Goal: Task Accomplishment & Management: Manage account settings

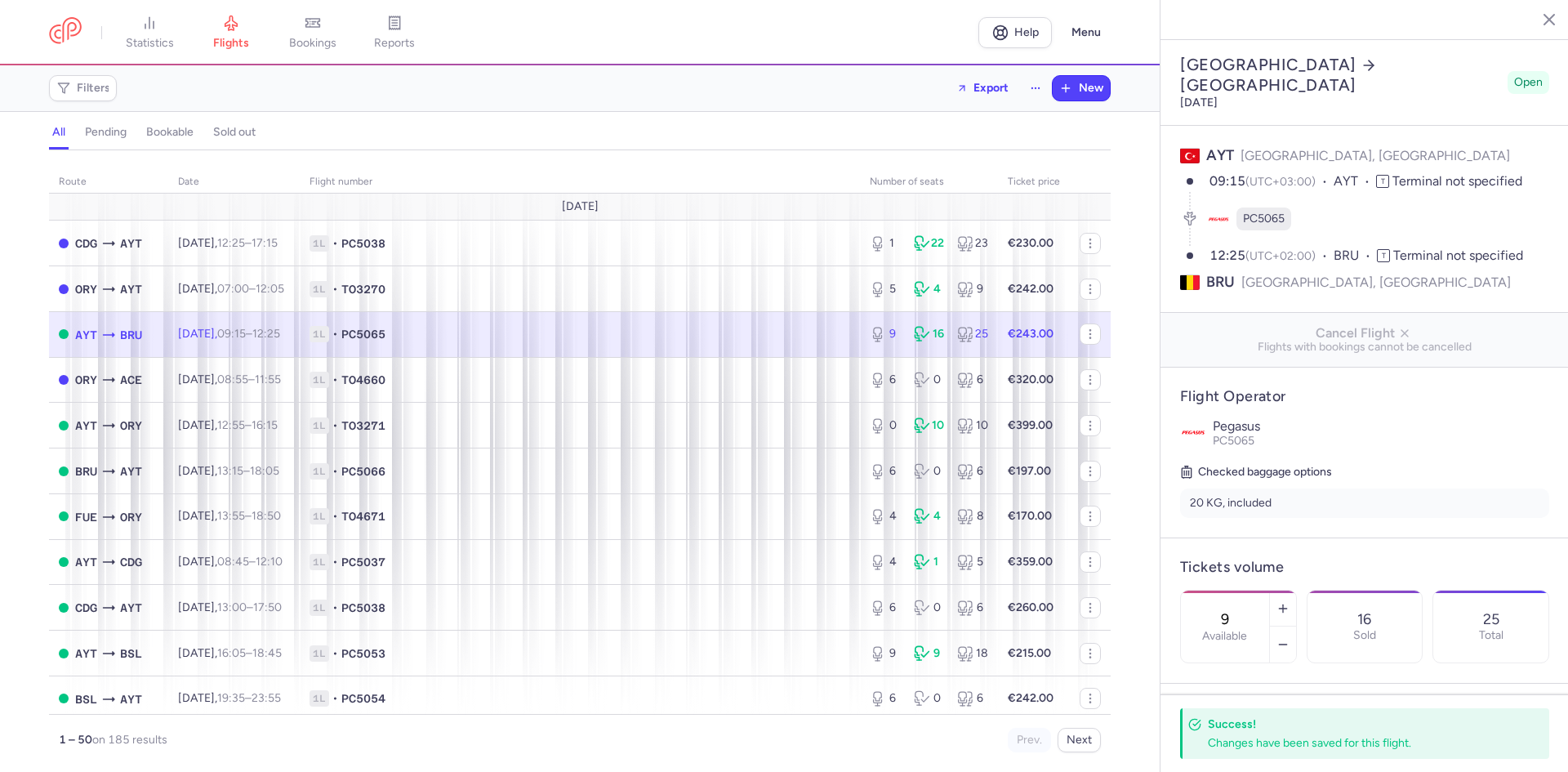
select select "hours"
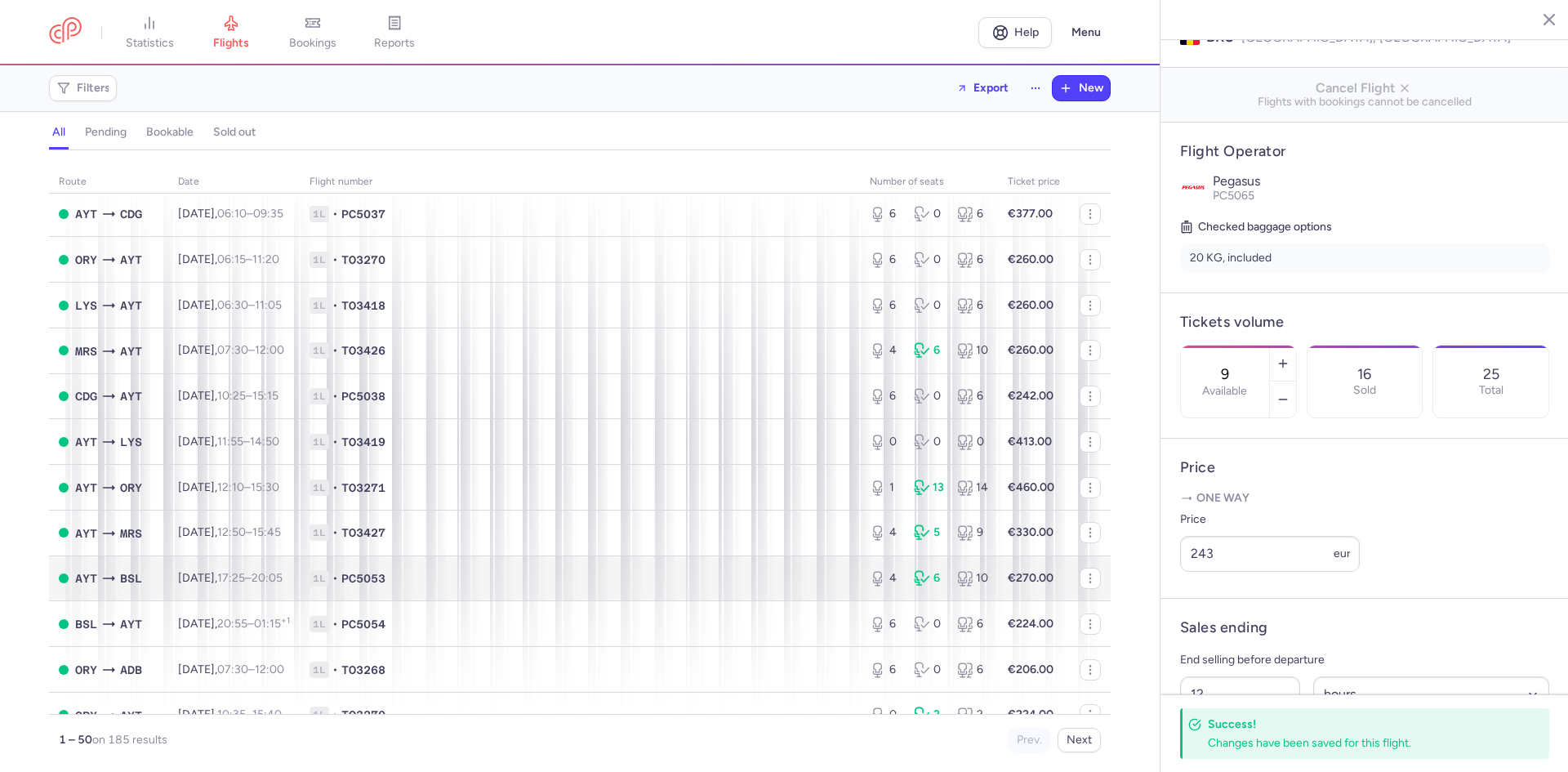
scroll to position [1782, 0]
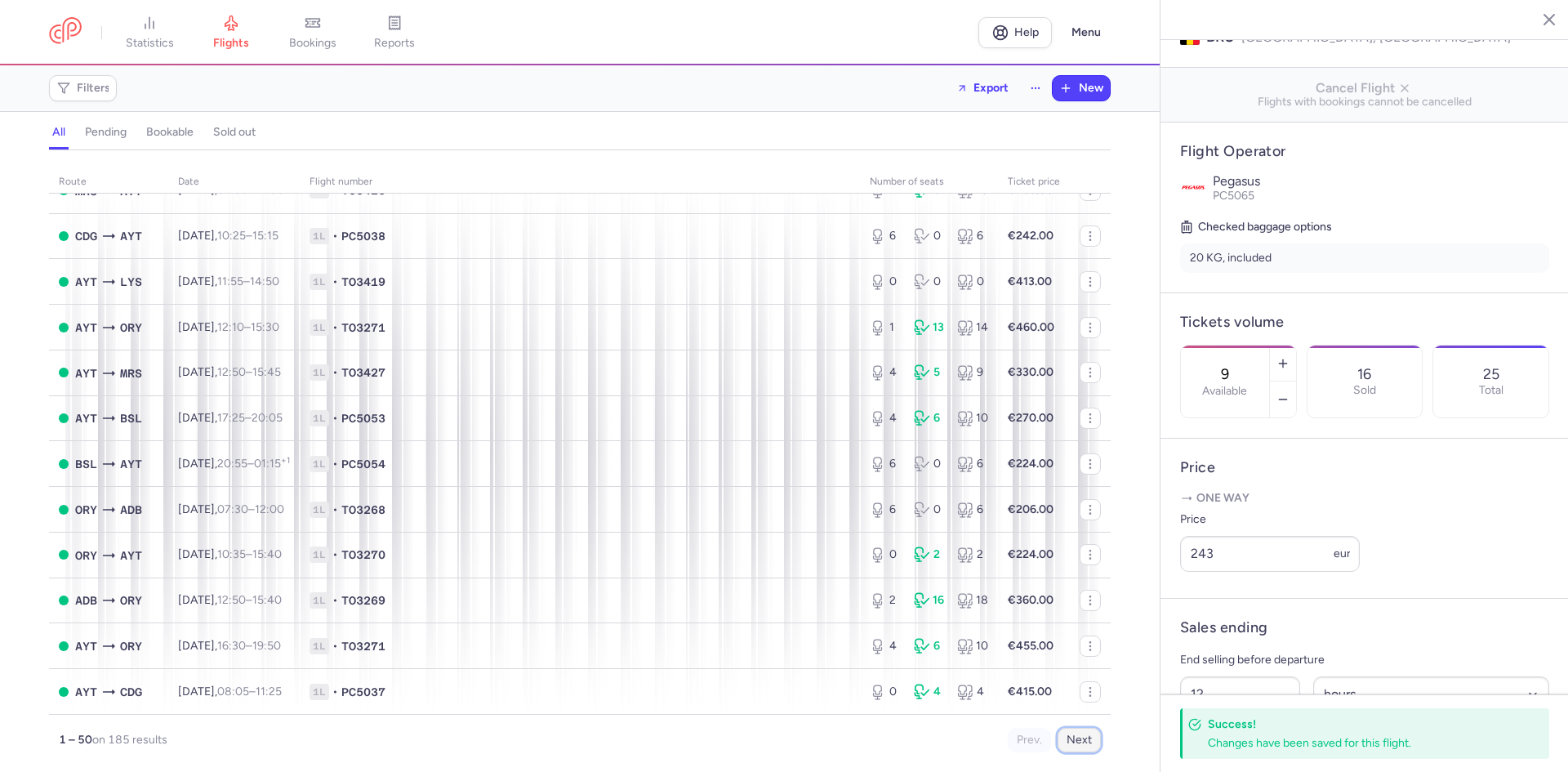
click at [1088, 746] on button "Next" at bounding box center [1079, 740] width 43 height 24
click at [1093, 746] on button "Next" at bounding box center [1079, 740] width 43 height 24
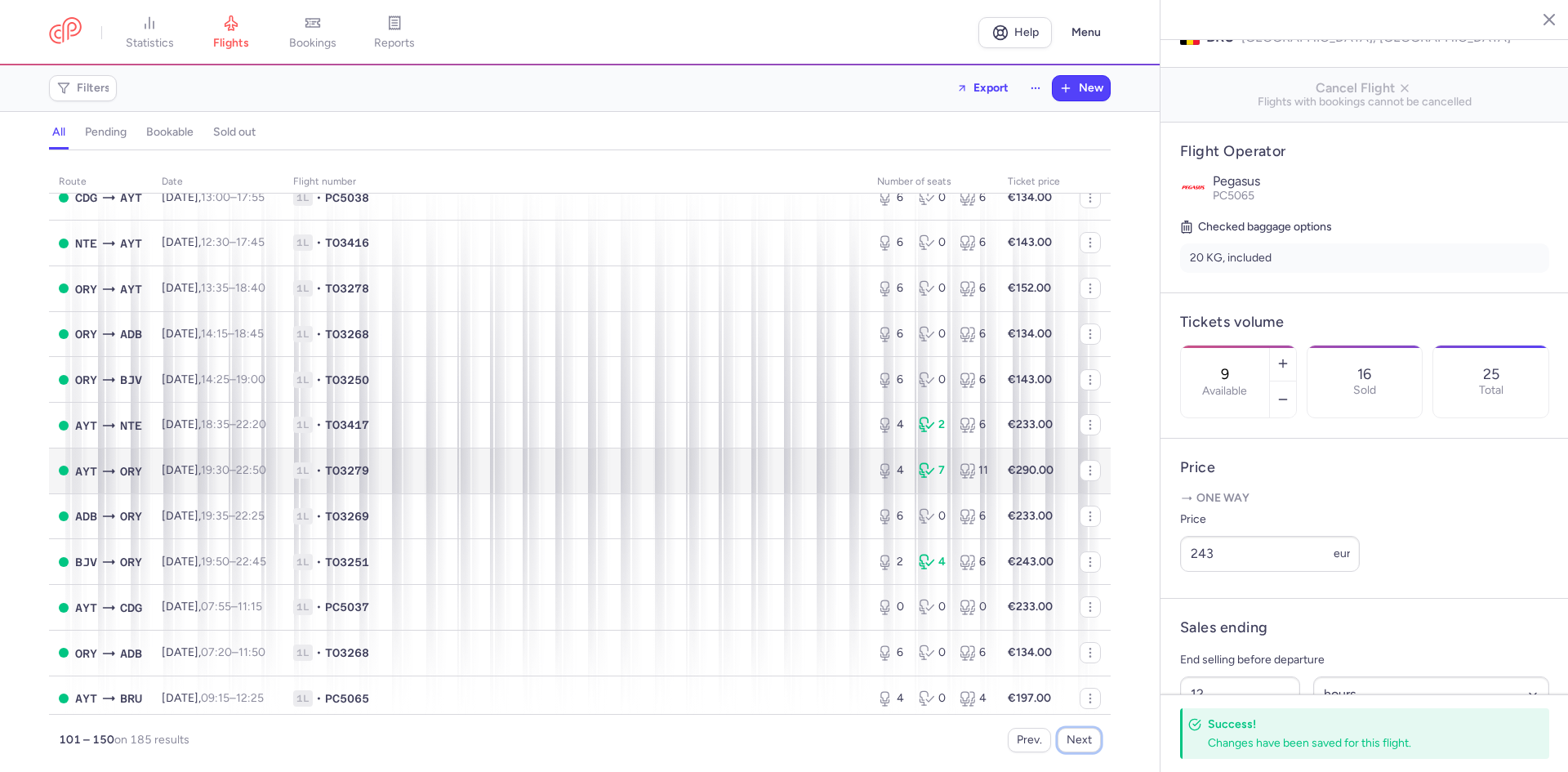
scroll to position [1728, 0]
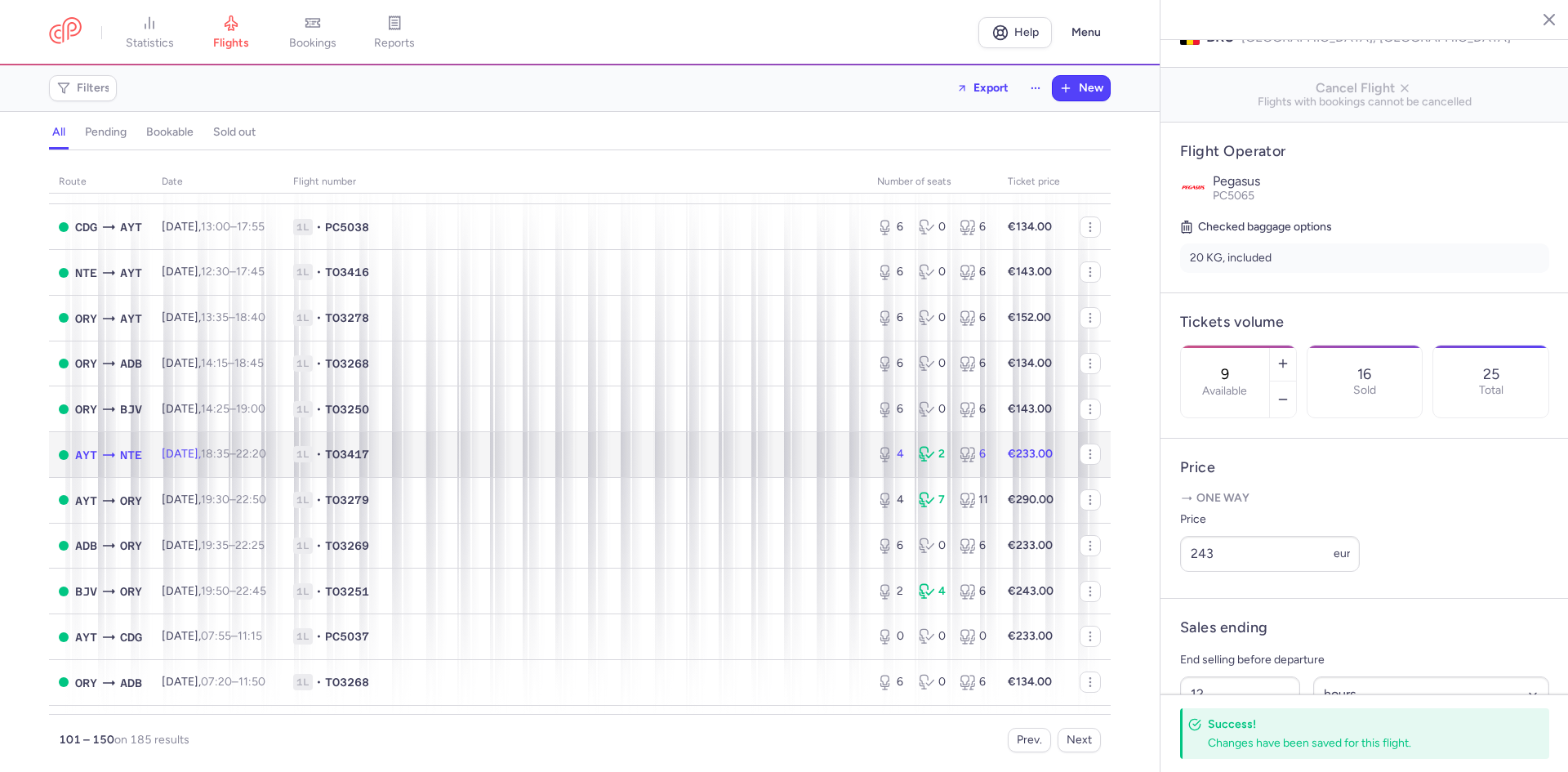
click at [630, 460] on span "1L • TO3417" at bounding box center [574, 453] width 564 height 16
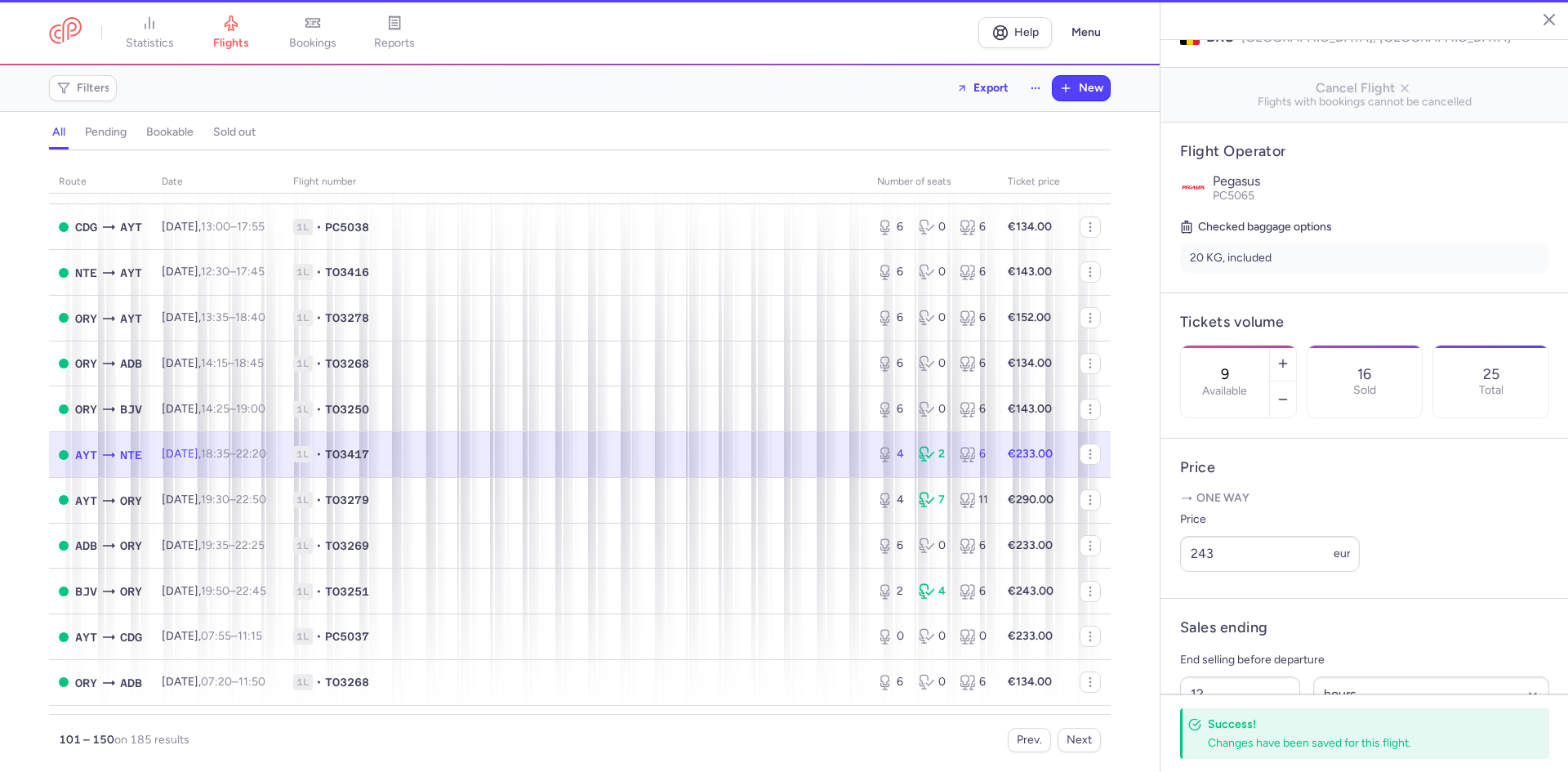
type input "4"
type input "1"
select select "days"
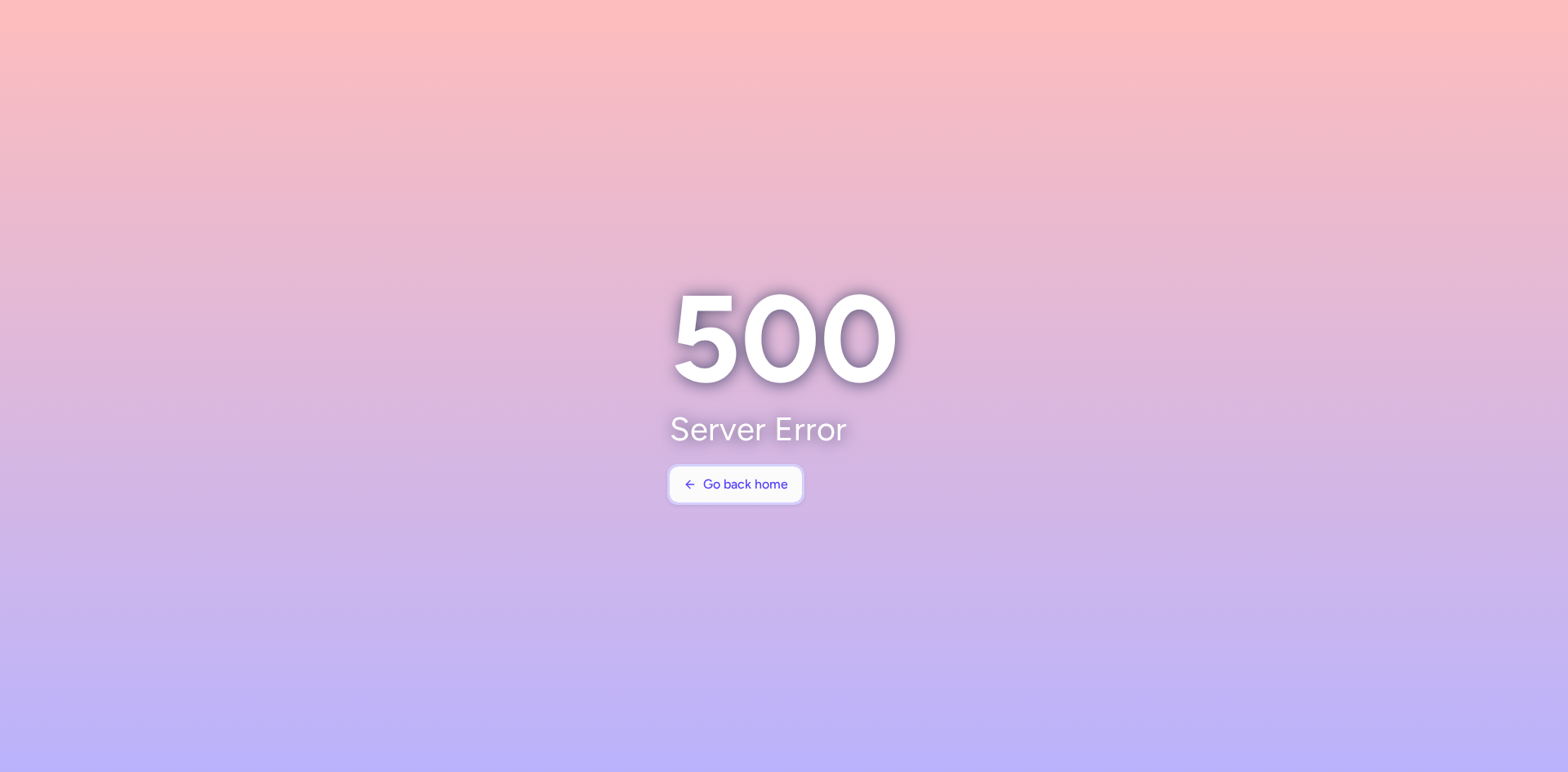
click at [739, 492] on button "Go back home" at bounding box center [736, 484] width 132 height 36
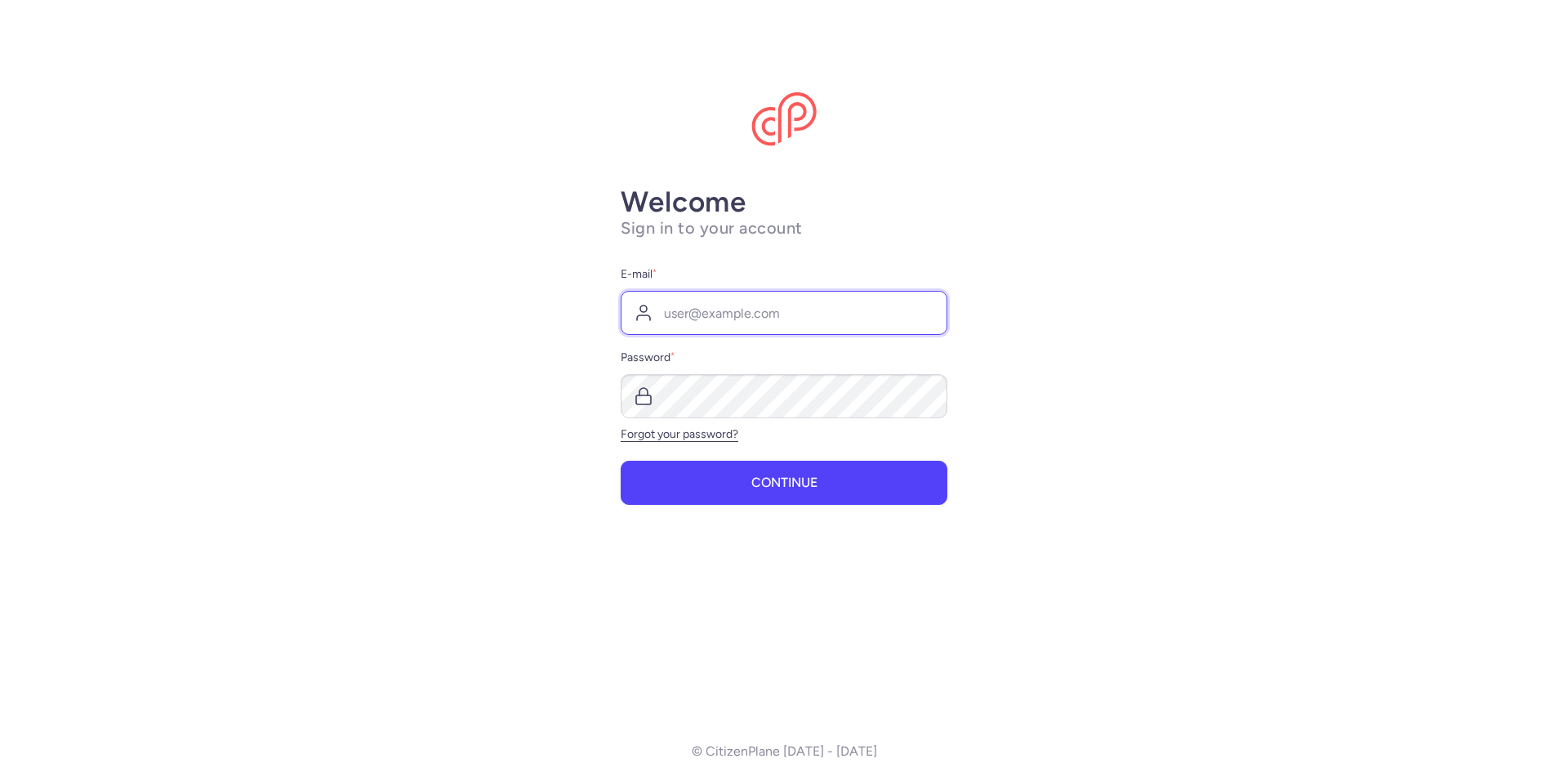
type input "[EMAIL_ADDRESS][DOMAIN_NAME]"
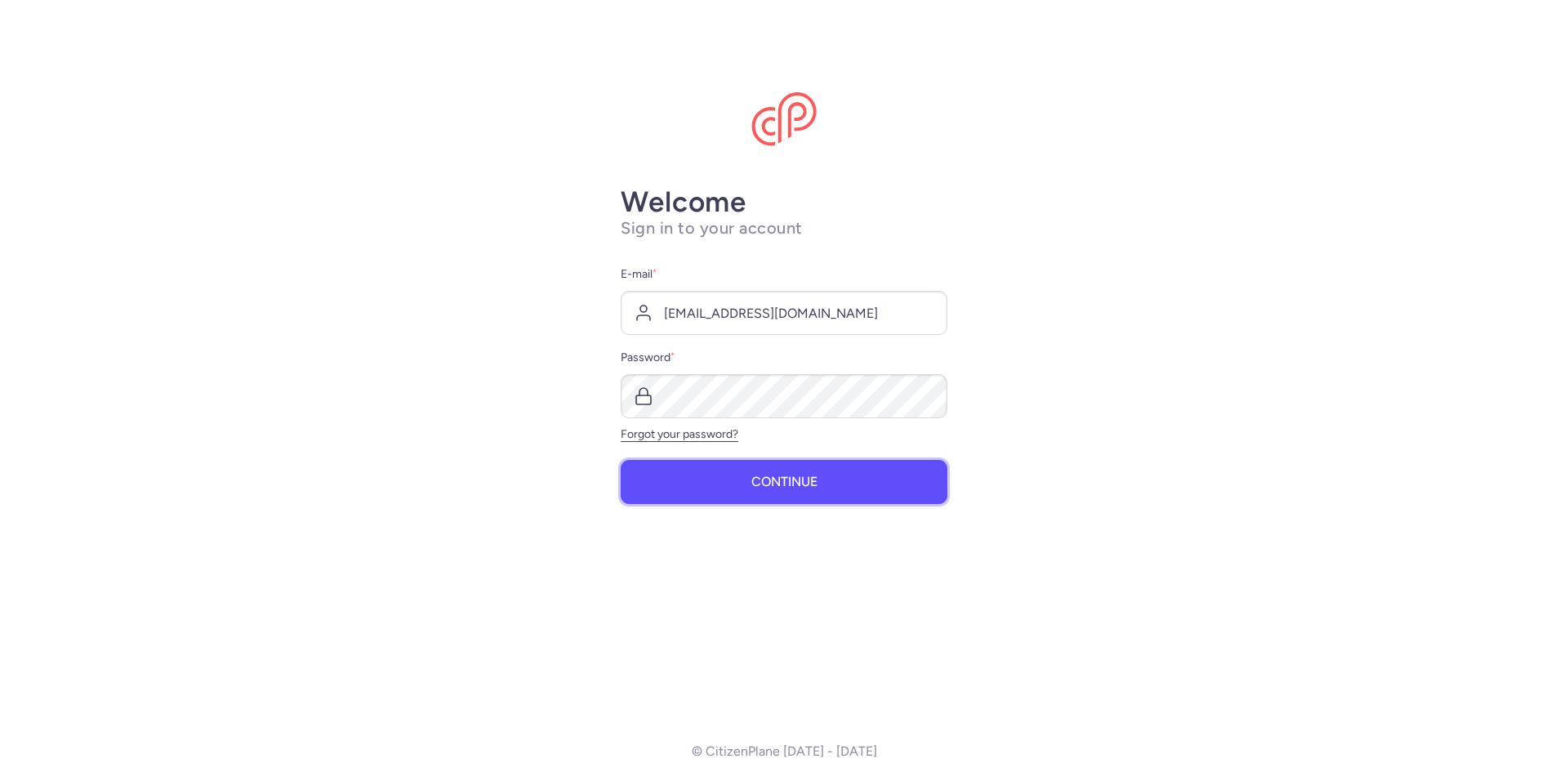
click at [709, 473] on button "Continue" at bounding box center [784, 481] width 327 height 44
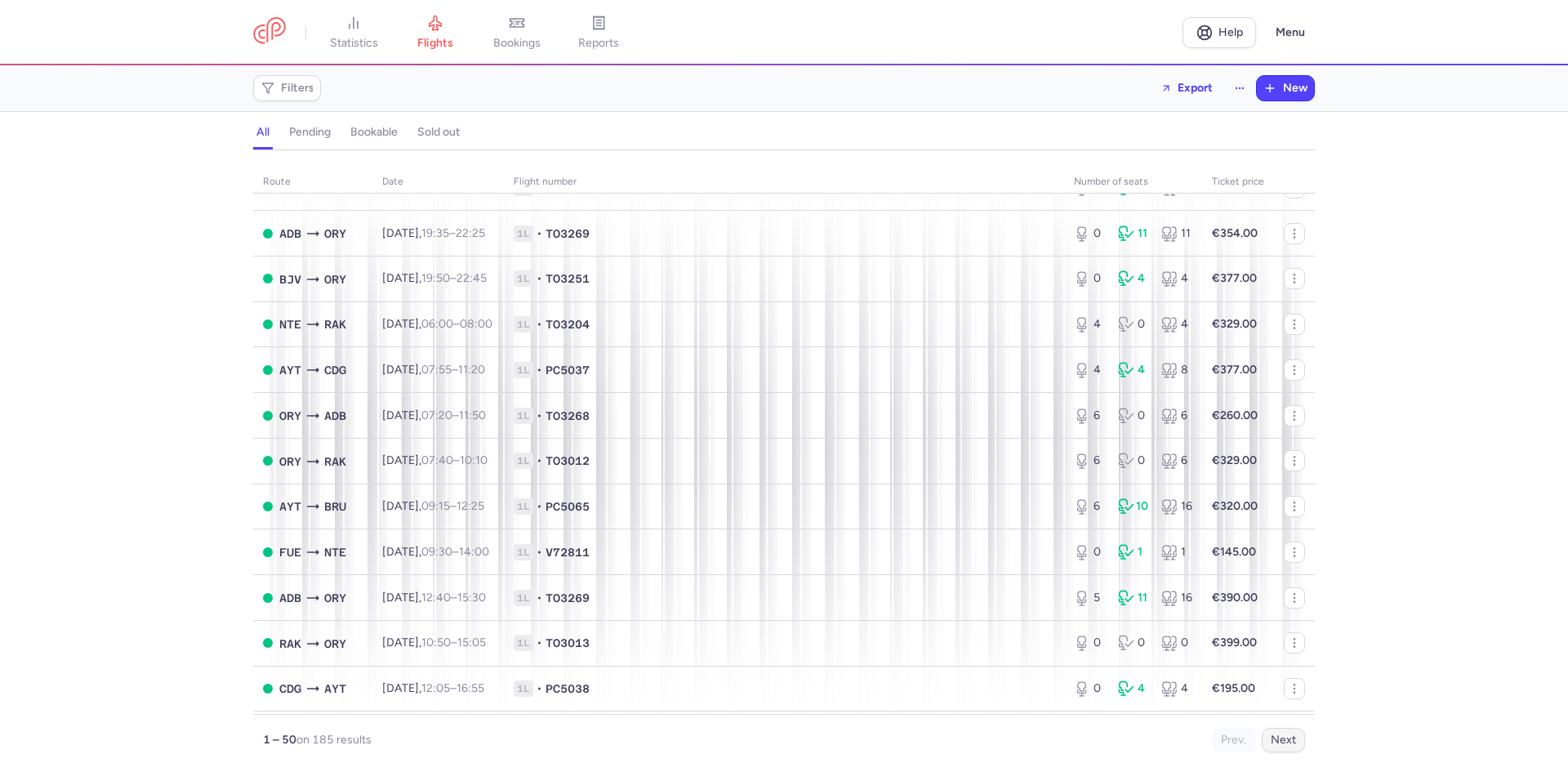
scroll to position [1062, 0]
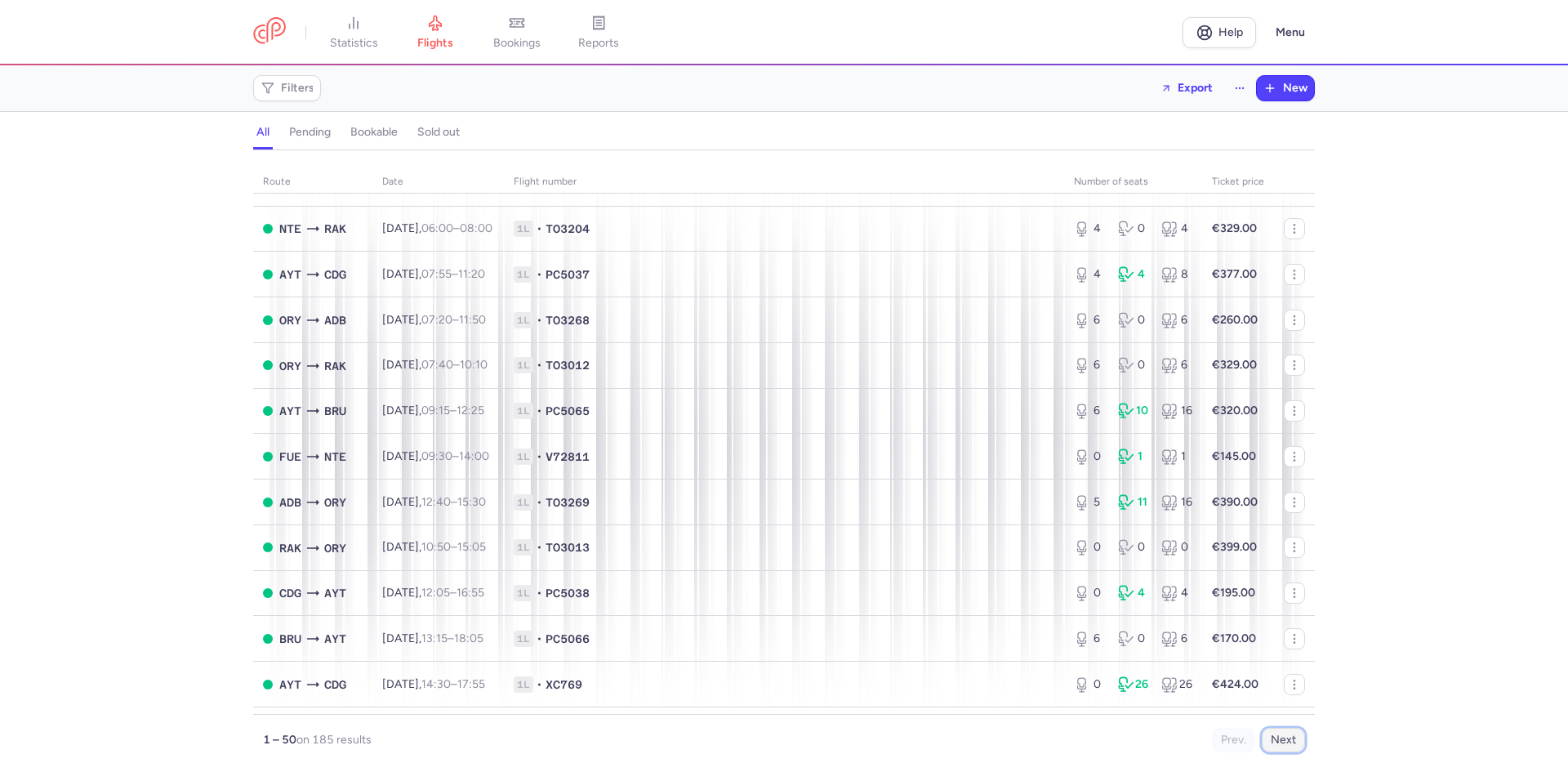
click at [1284, 743] on button "Next" at bounding box center [1284, 740] width 43 height 24
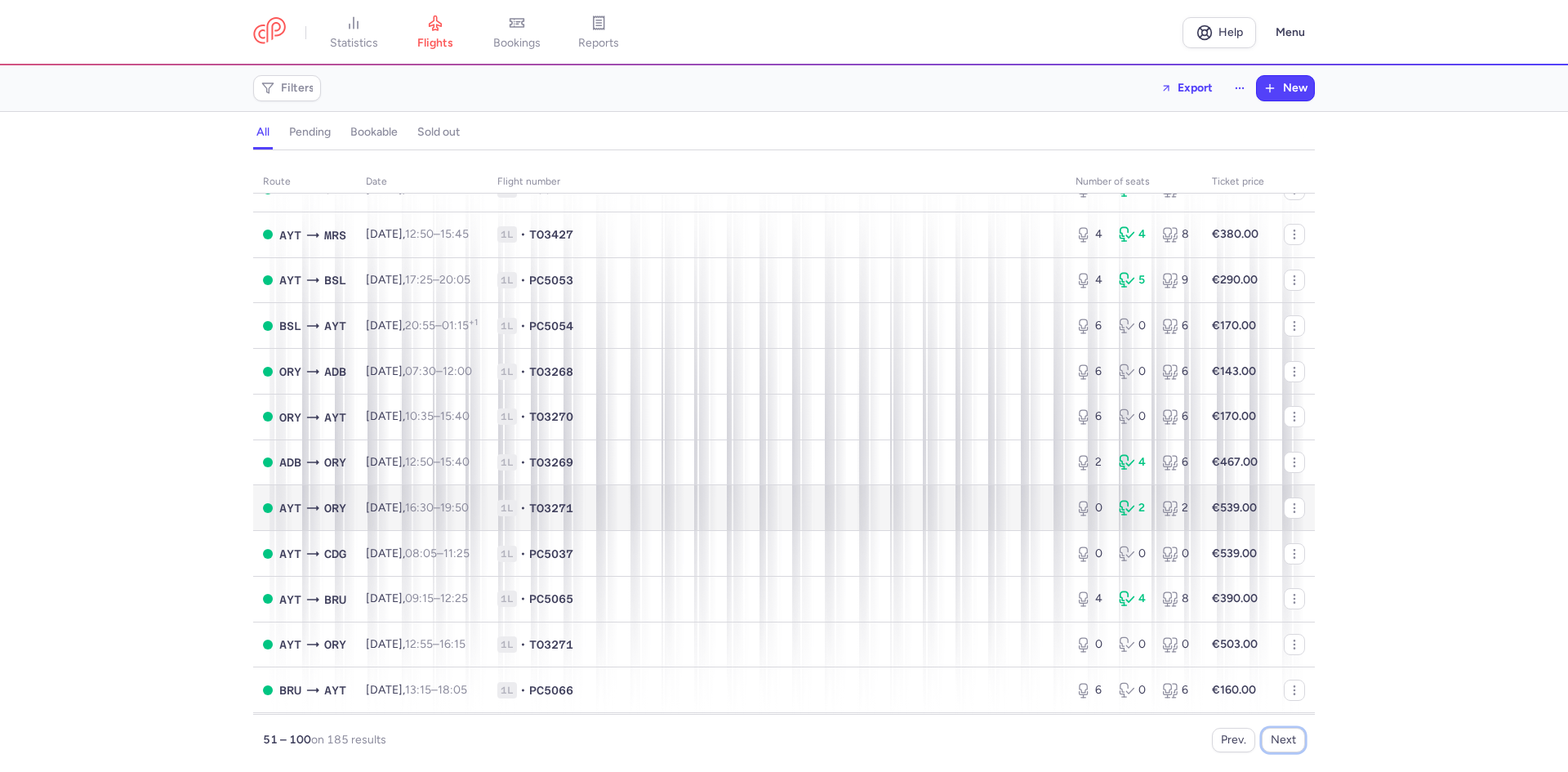
scroll to position [1701, 0]
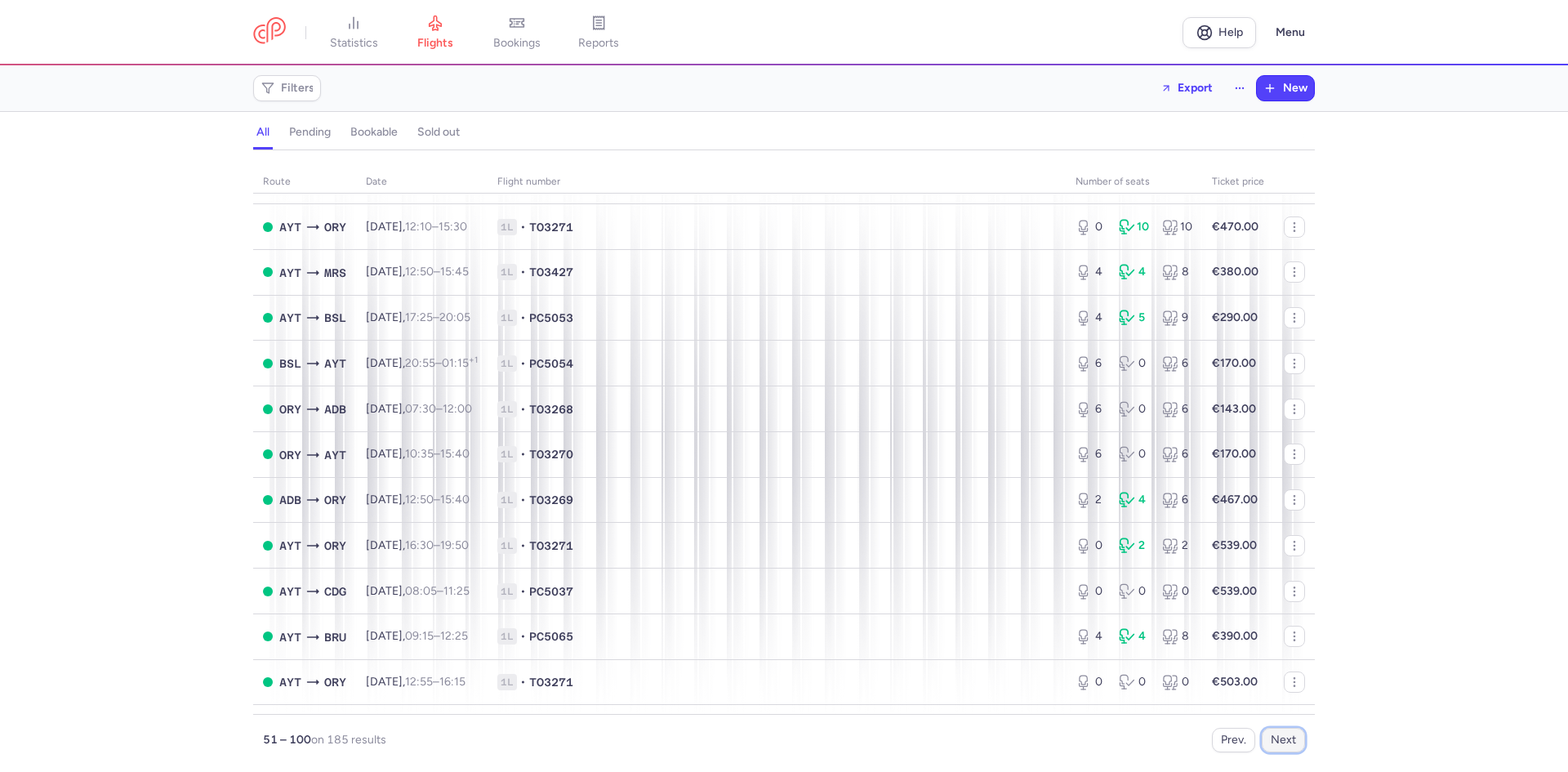
click at [1296, 743] on button "Next" at bounding box center [1284, 740] width 43 height 24
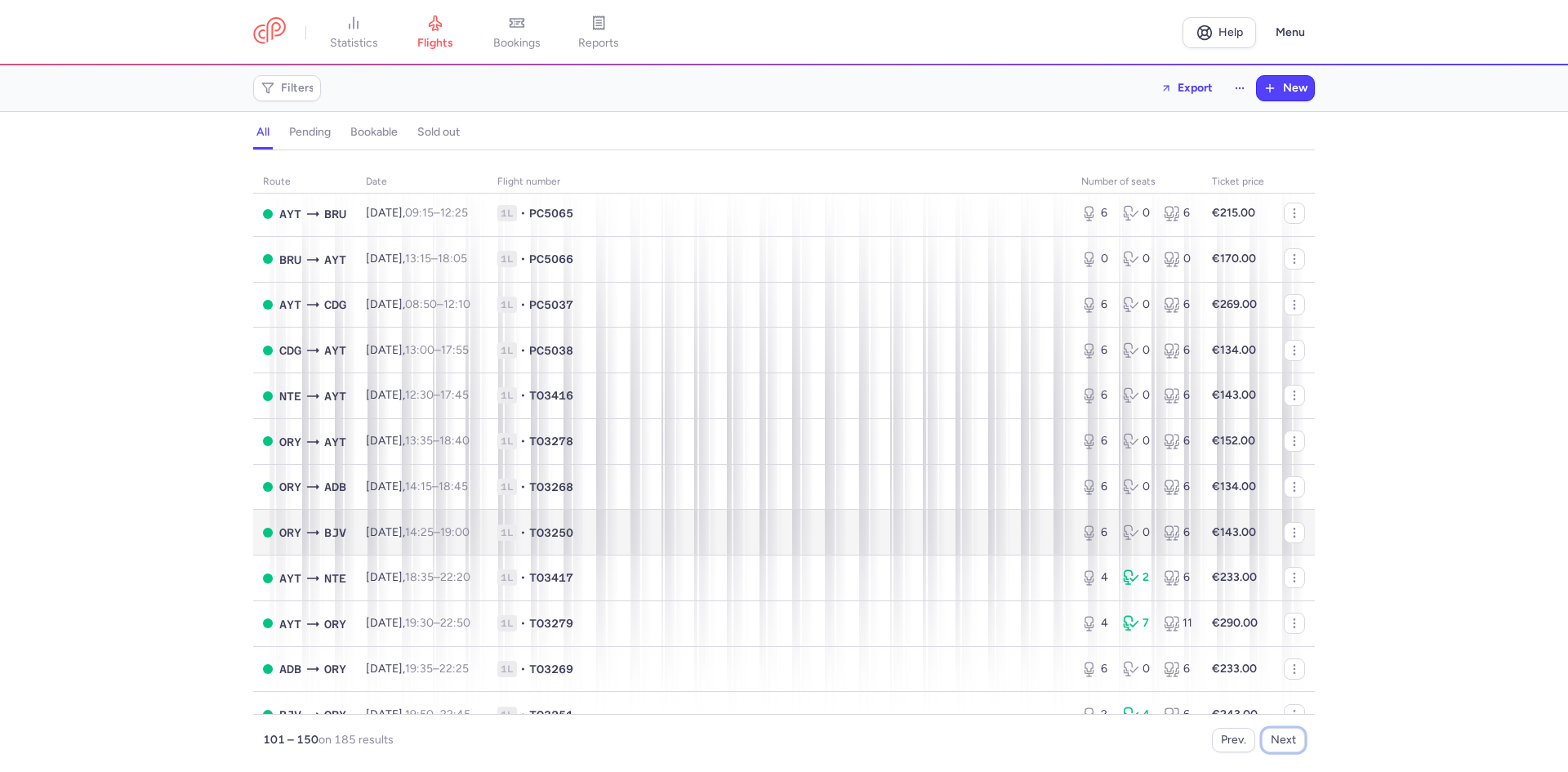
scroll to position [1633, 0]
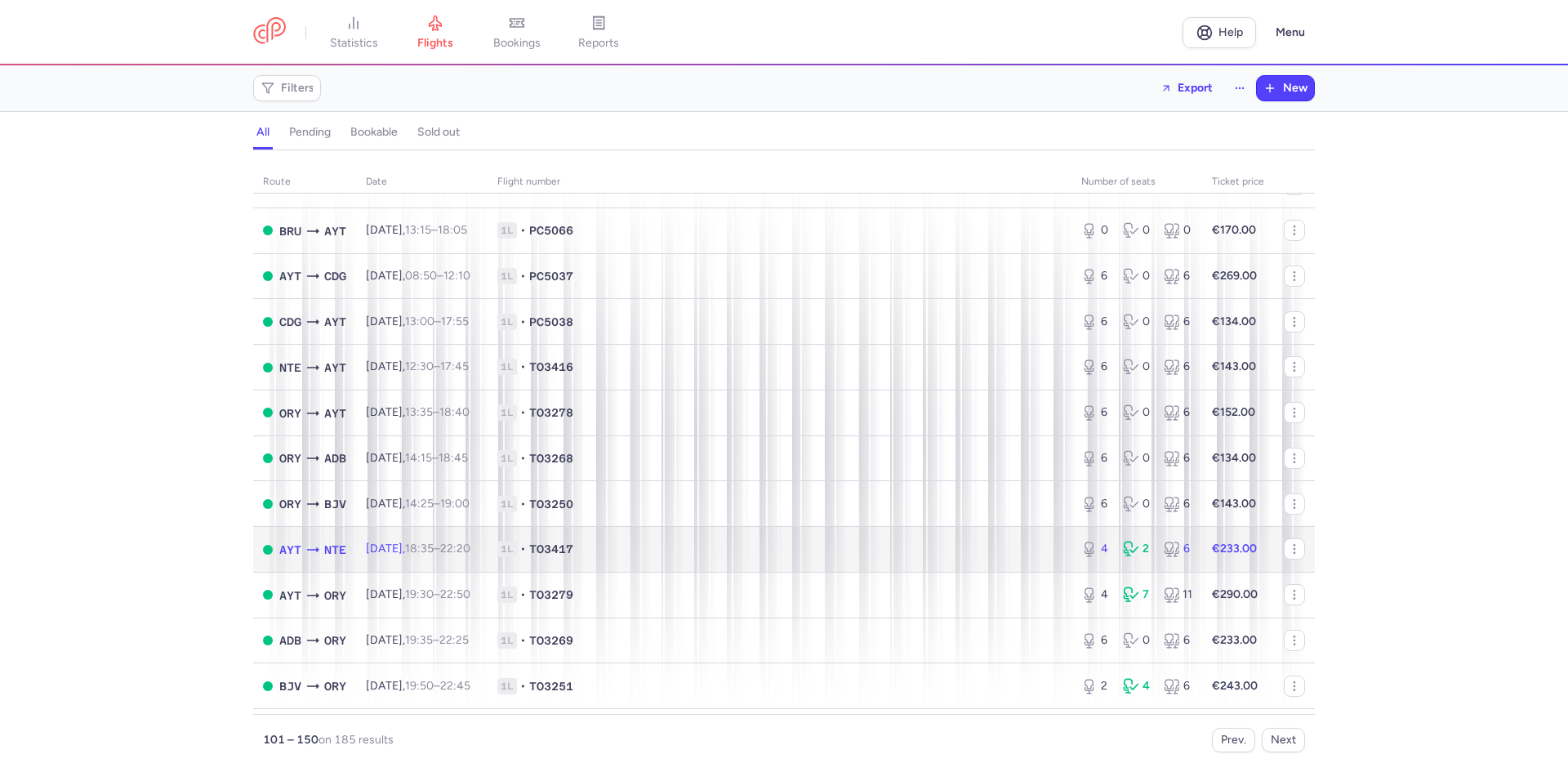
click at [751, 547] on span "1L • TO3417" at bounding box center [779, 548] width 564 height 16
select select "days"
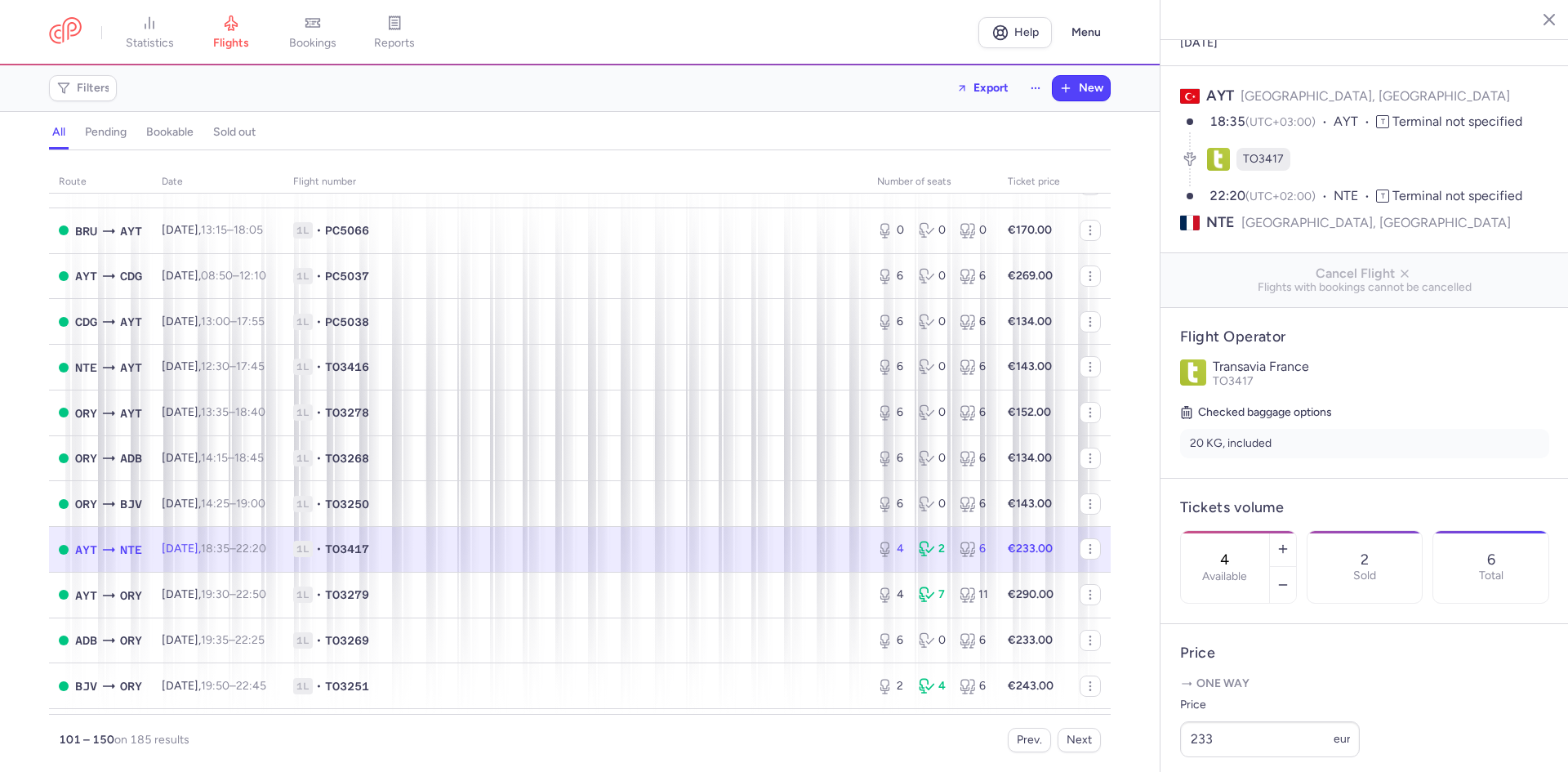
scroll to position [245, 0]
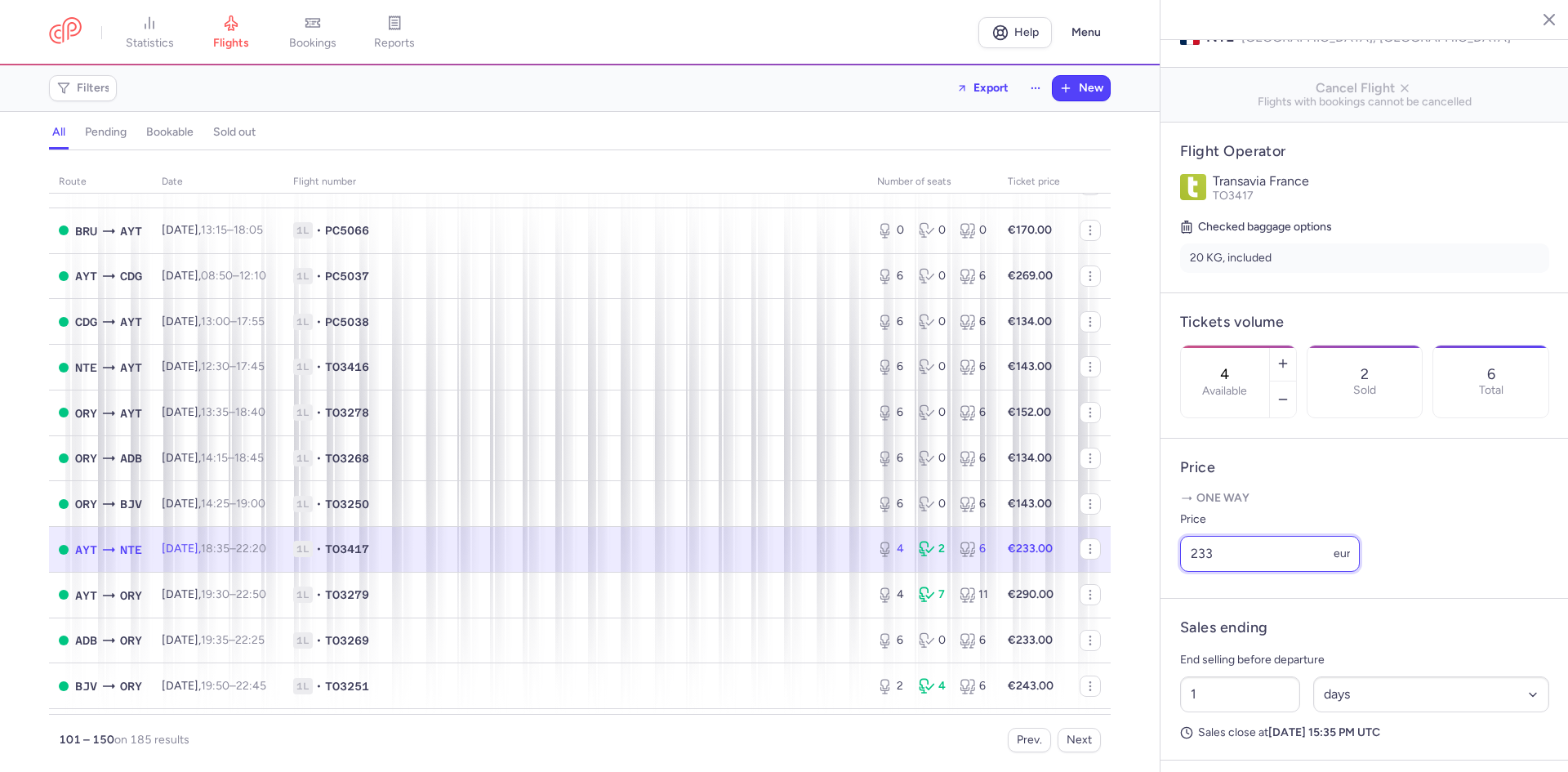
click at [1241, 570] on input "233" at bounding box center [1270, 553] width 179 height 36
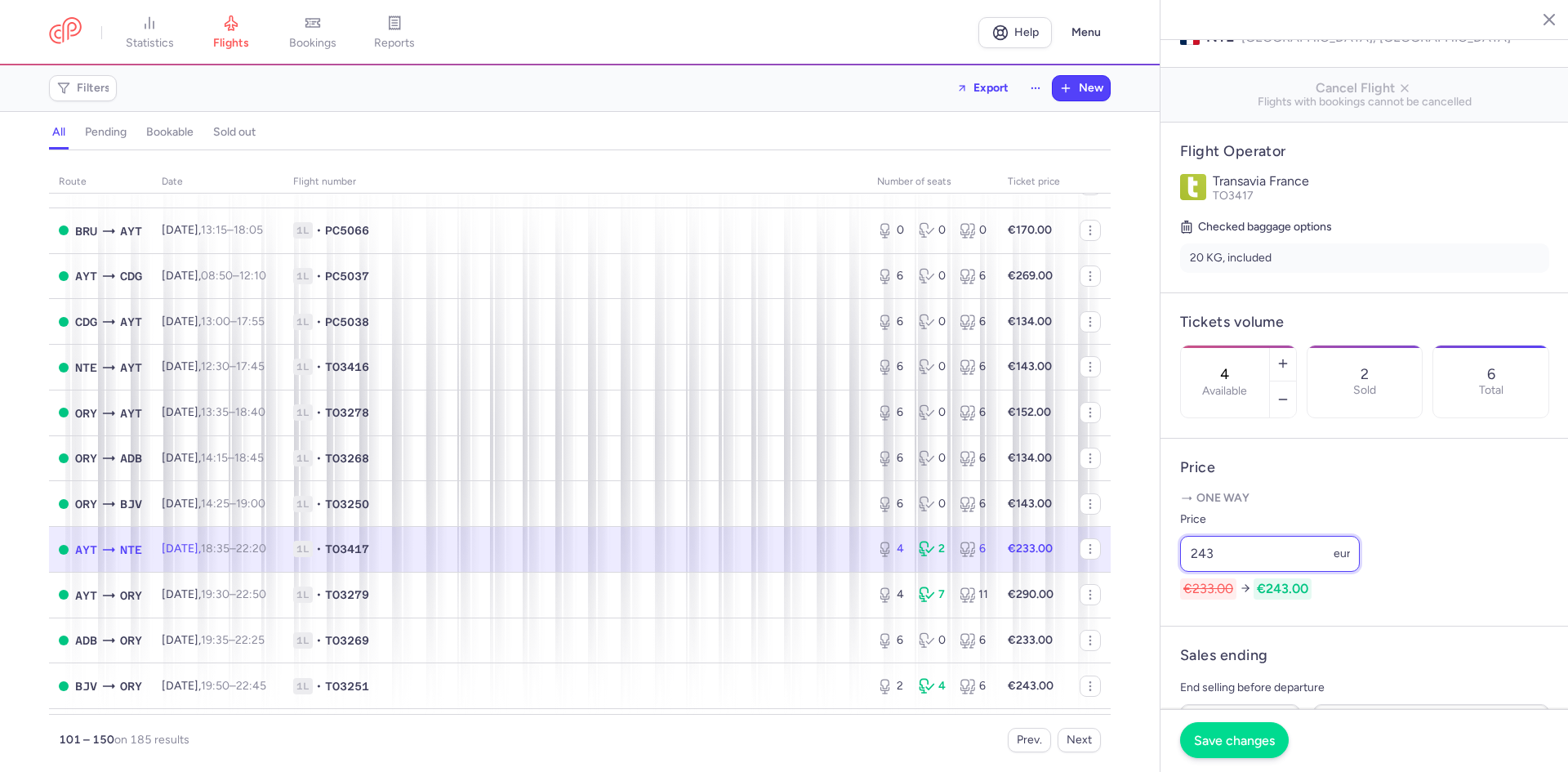
type input "243"
click at [1240, 746] on span "Save changes" at bounding box center [1235, 740] width 81 height 15
